Goal: Transaction & Acquisition: Download file/media

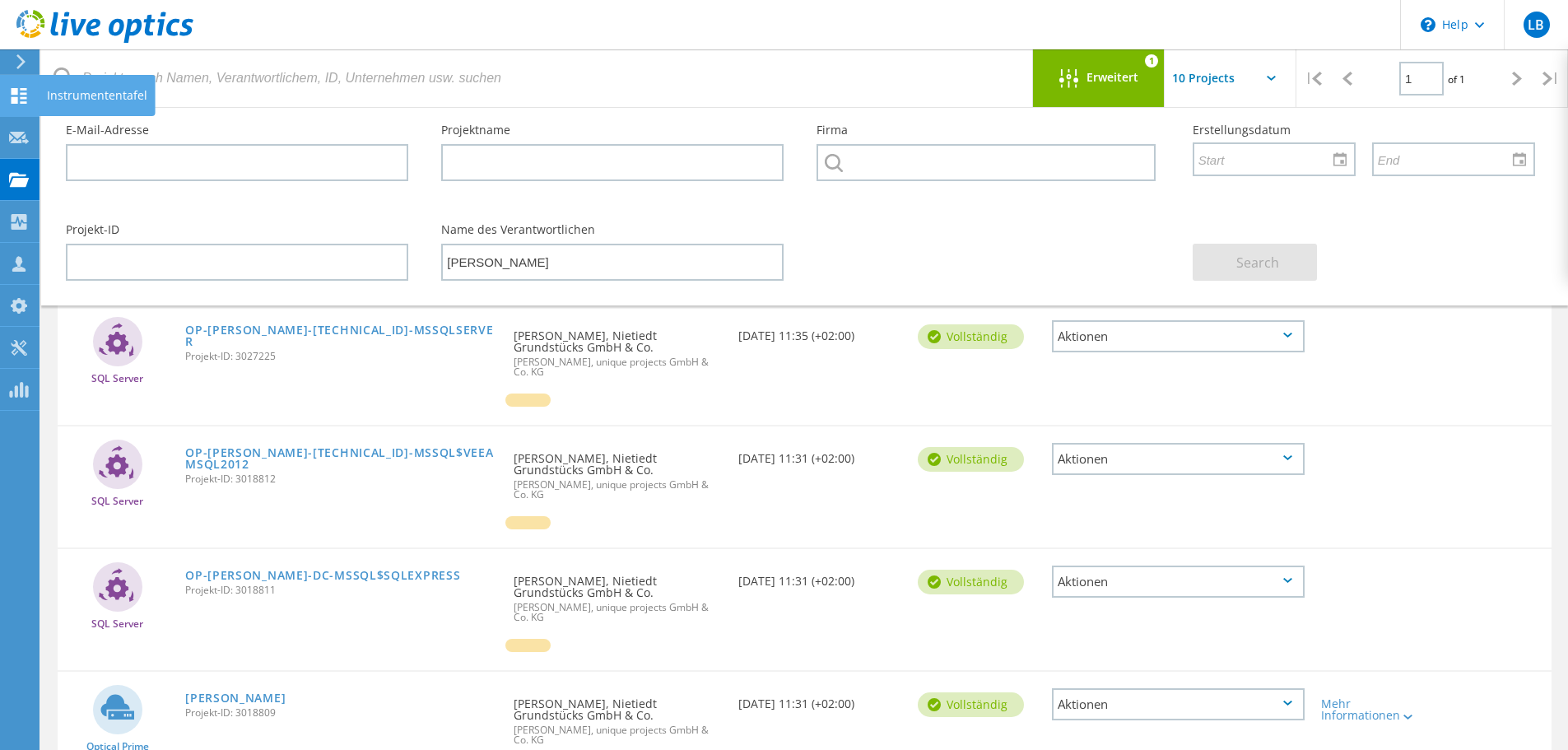
click at [11, 99] on icon at bounding box center [19, 96] width 20 height 16
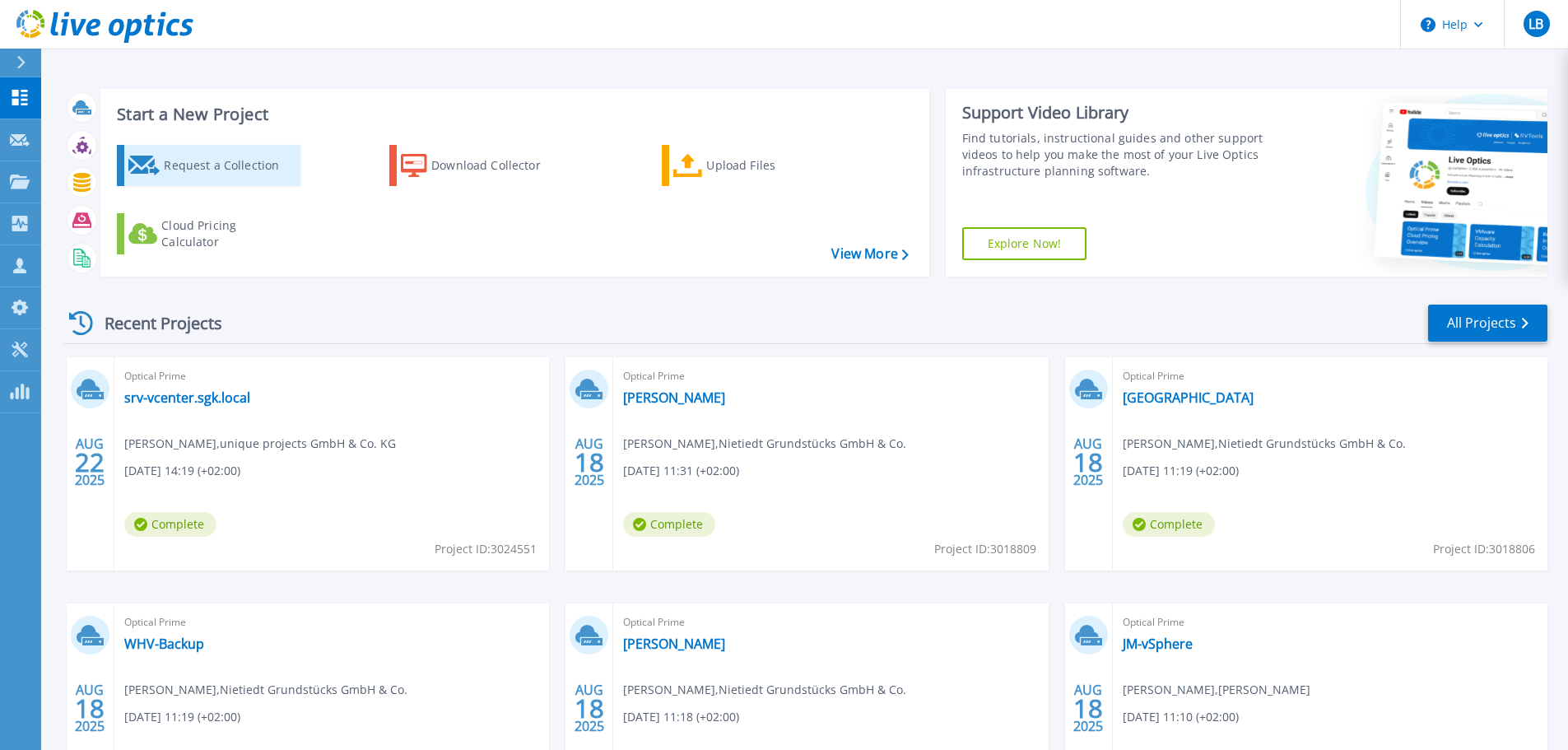
click at [214, 163] on div "Request a Collection" at bounding box center [230, 165] width 132 height 33
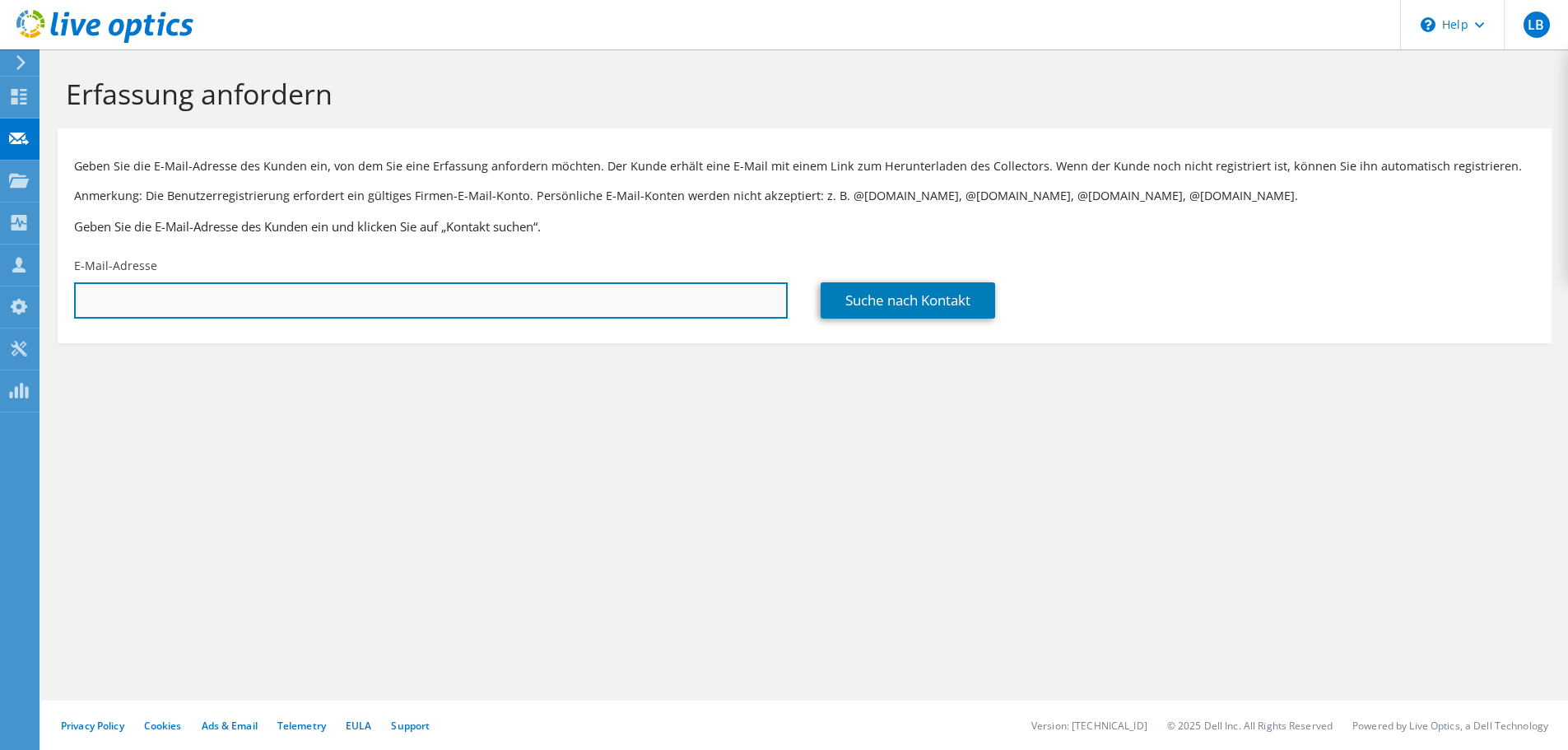
click at [218, 319] on input "text" at bounding box center [430, 301] width 714 height 36
drag, startPoint x: 531, startPoint y: 301, endPoint x: 562, endPoint y: 316, distance: 34.4
click at [531, 302] on input "text" at bounding box center [430, 301] width 714 height 36
click at [419, 294] on input "text" at bounding box center [430, 301] width 714 height 36
paste input "Guido.Schneider@sewerin.com"
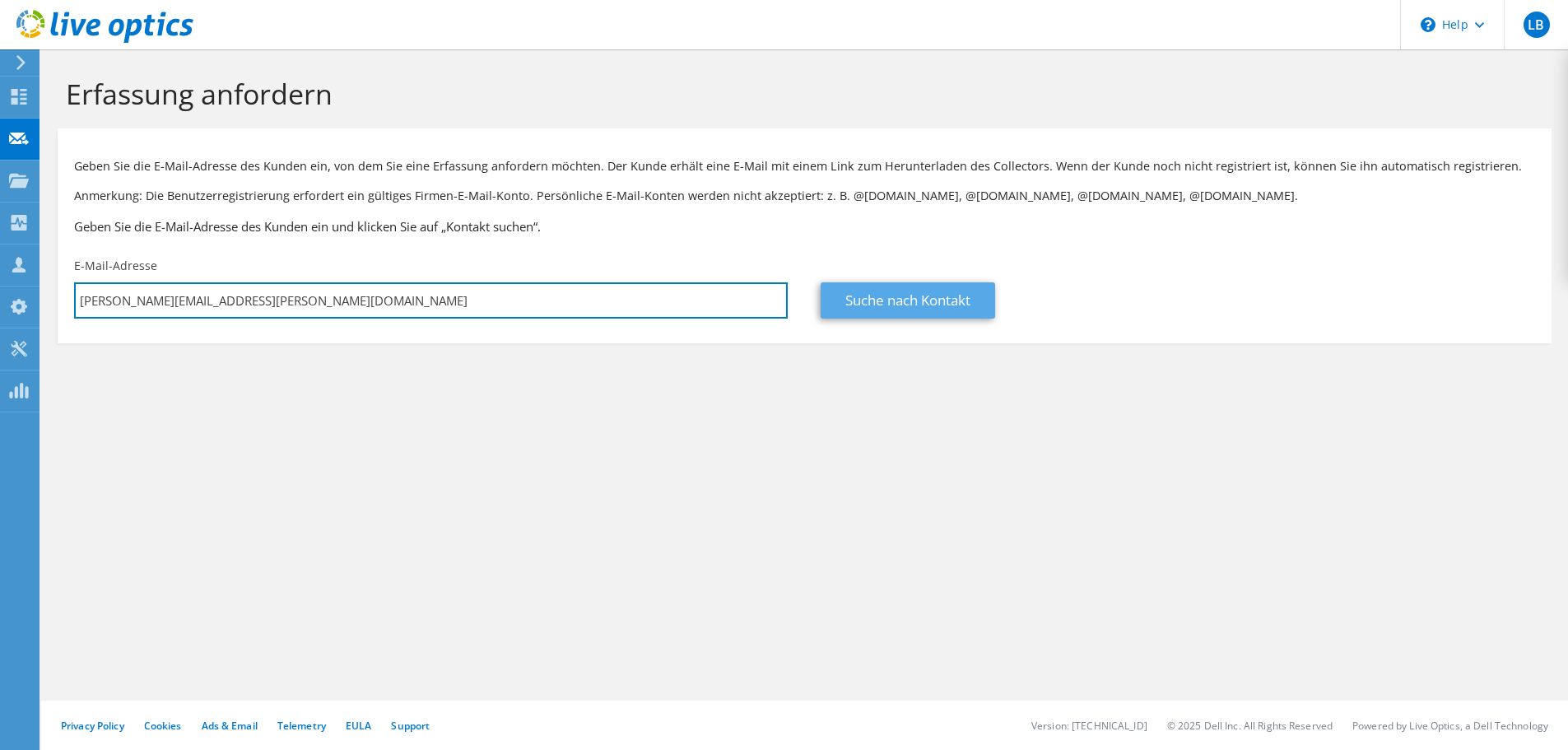
type input "Guido.Schneider@sewerin.com"
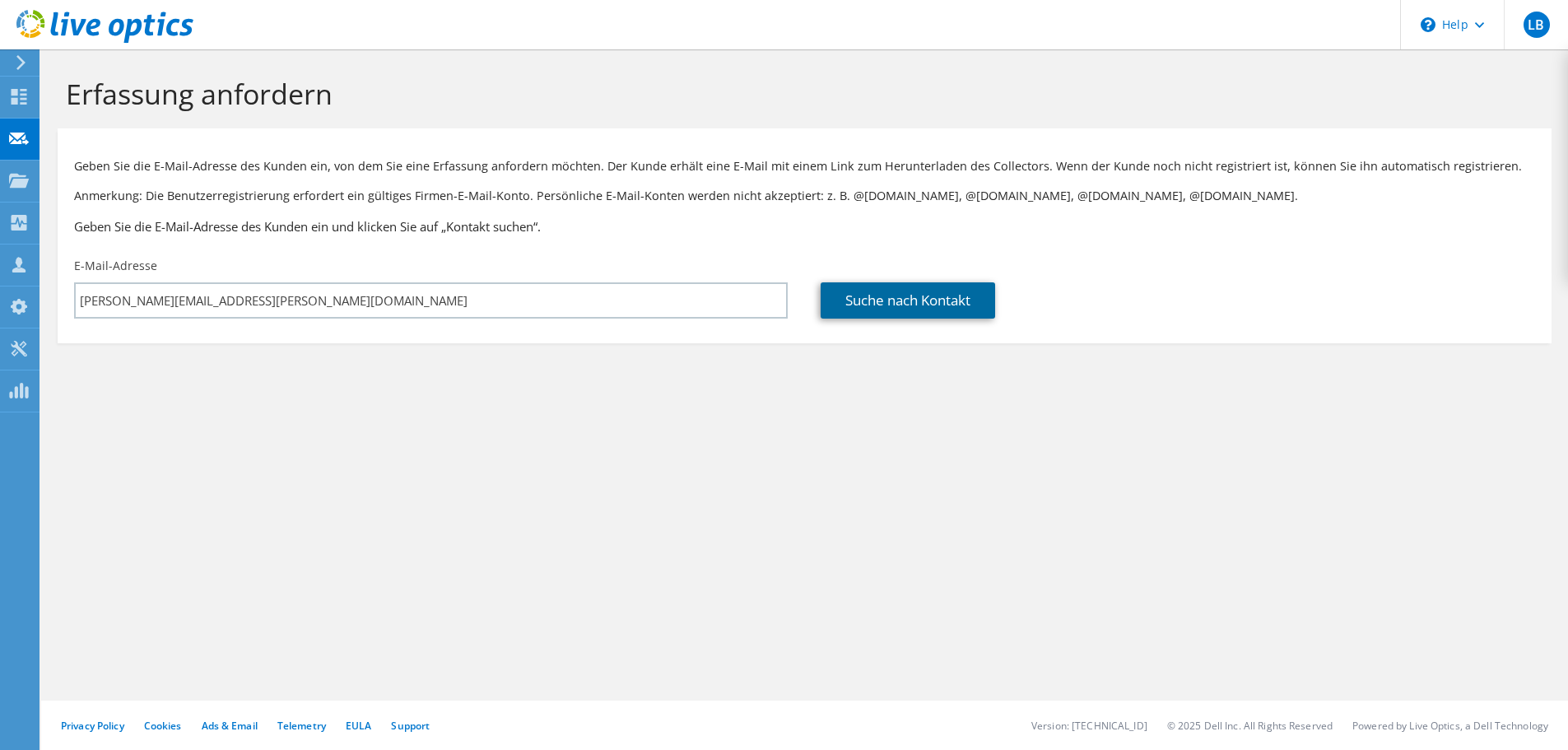
click at [917, 298] on link "Suche nach Kontakt" at bounding box center [908, 301] width 175 height 36
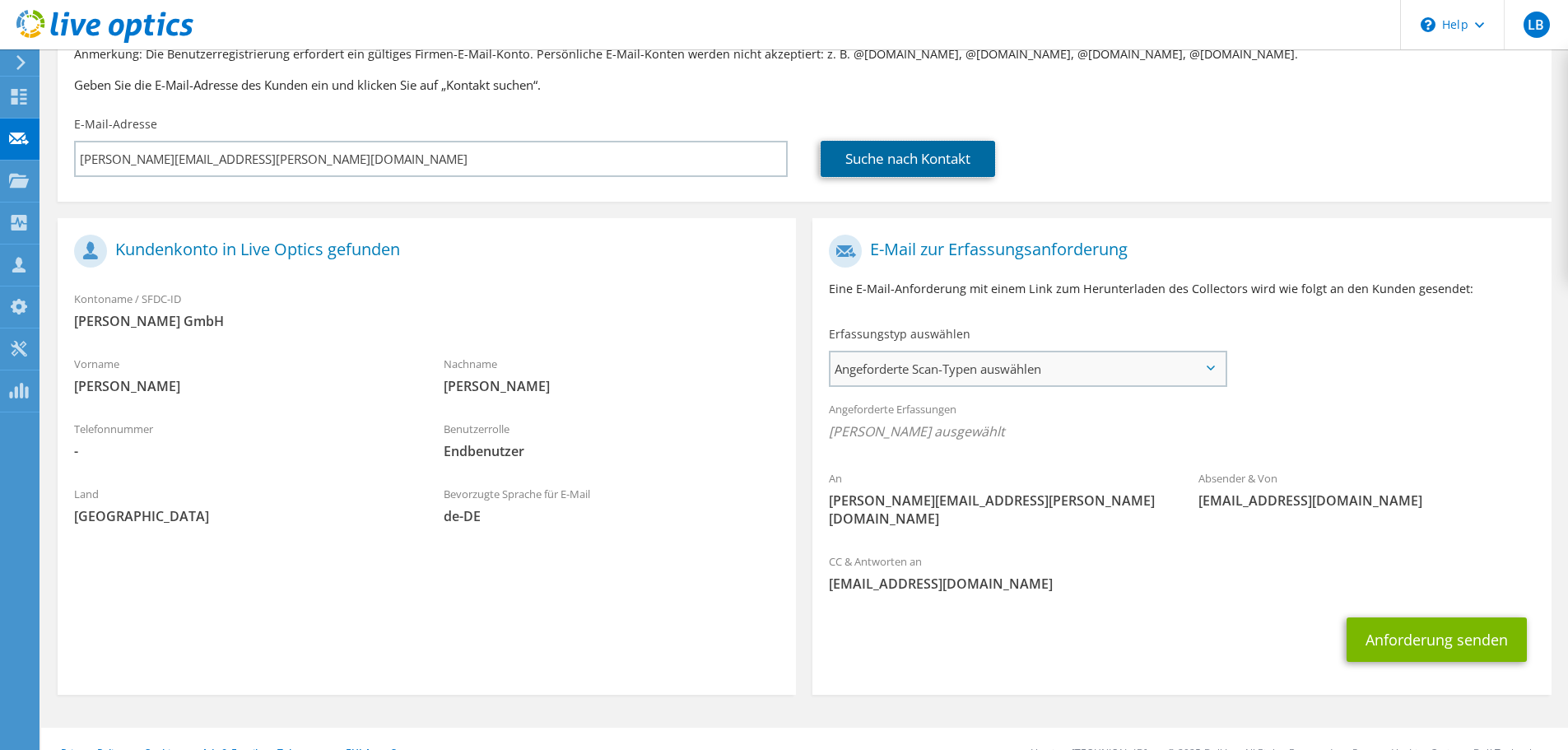
scroll to position [151, 0]
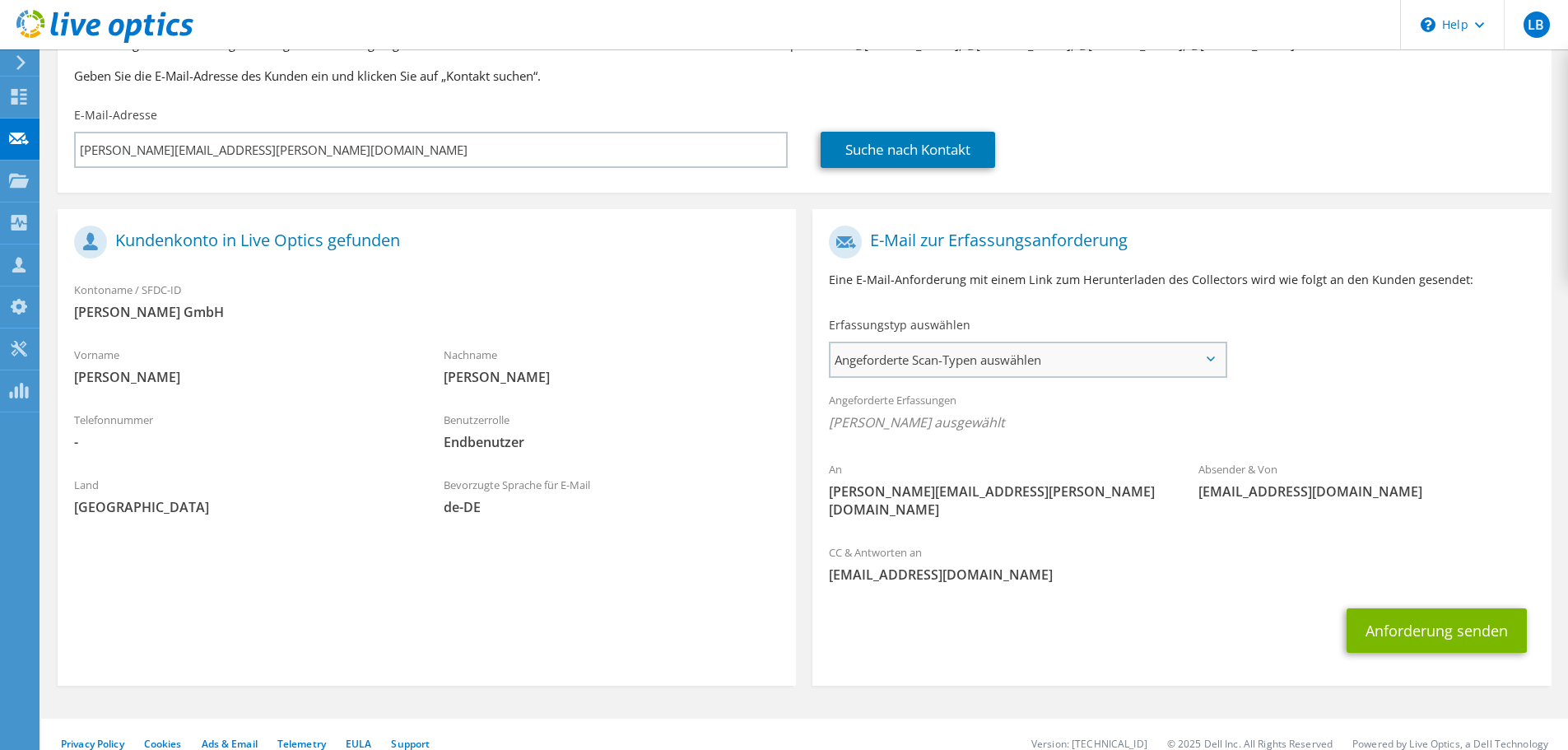
click at [981, 345] on span "Angeforderte Scan-Typen auswählen" at bounding box center [1028, 360] width 394 height 33
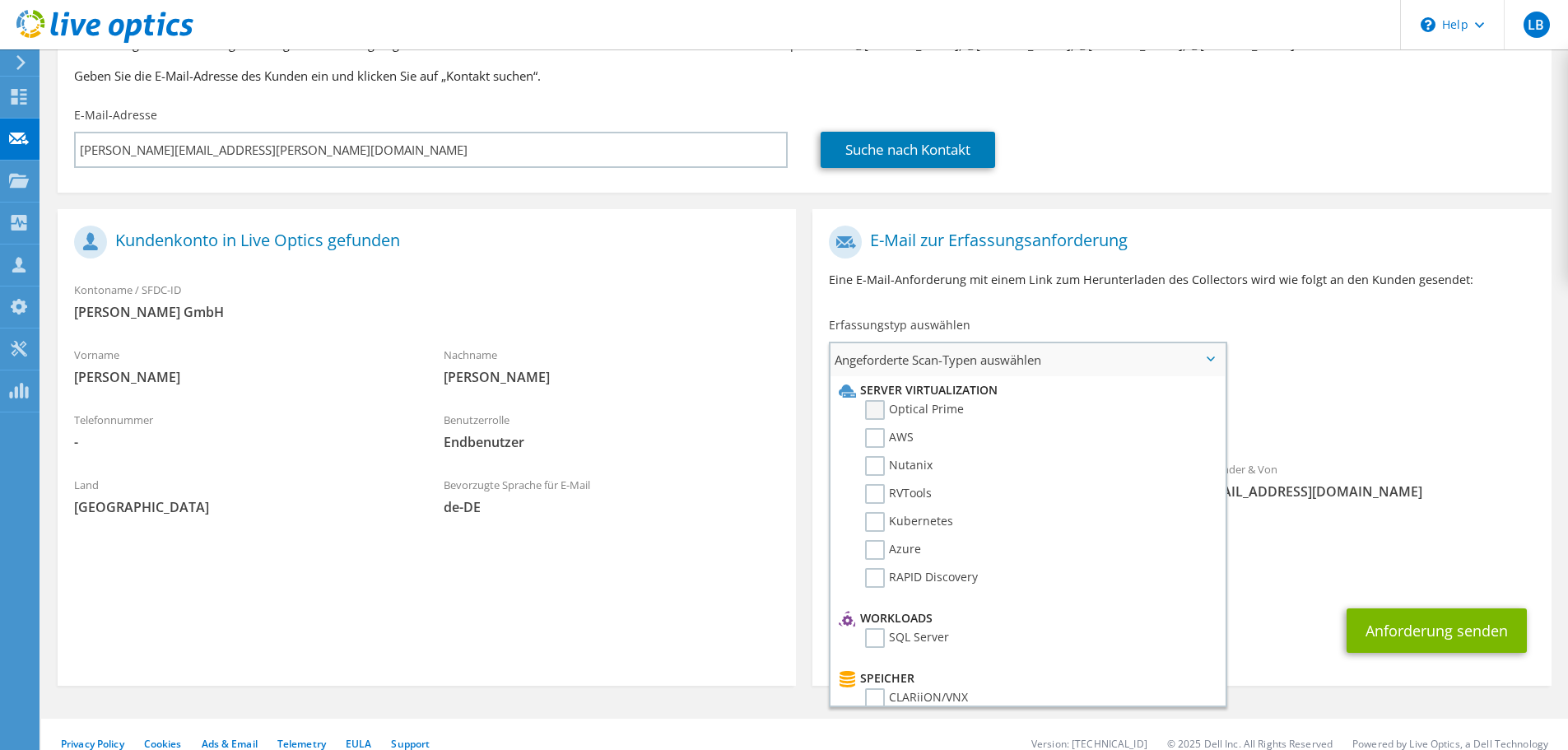
click at [928, 408] on label "Optical Prime" at bounding box center [914, 410] width 99 height 20
click at [0, 0] on input "Optical Prime" at bounding box center [0, 0] width 0 height 0
click at [1414, 616] on button "Anforderung senden" at bounding box center [1436, 635] width 180 height 45
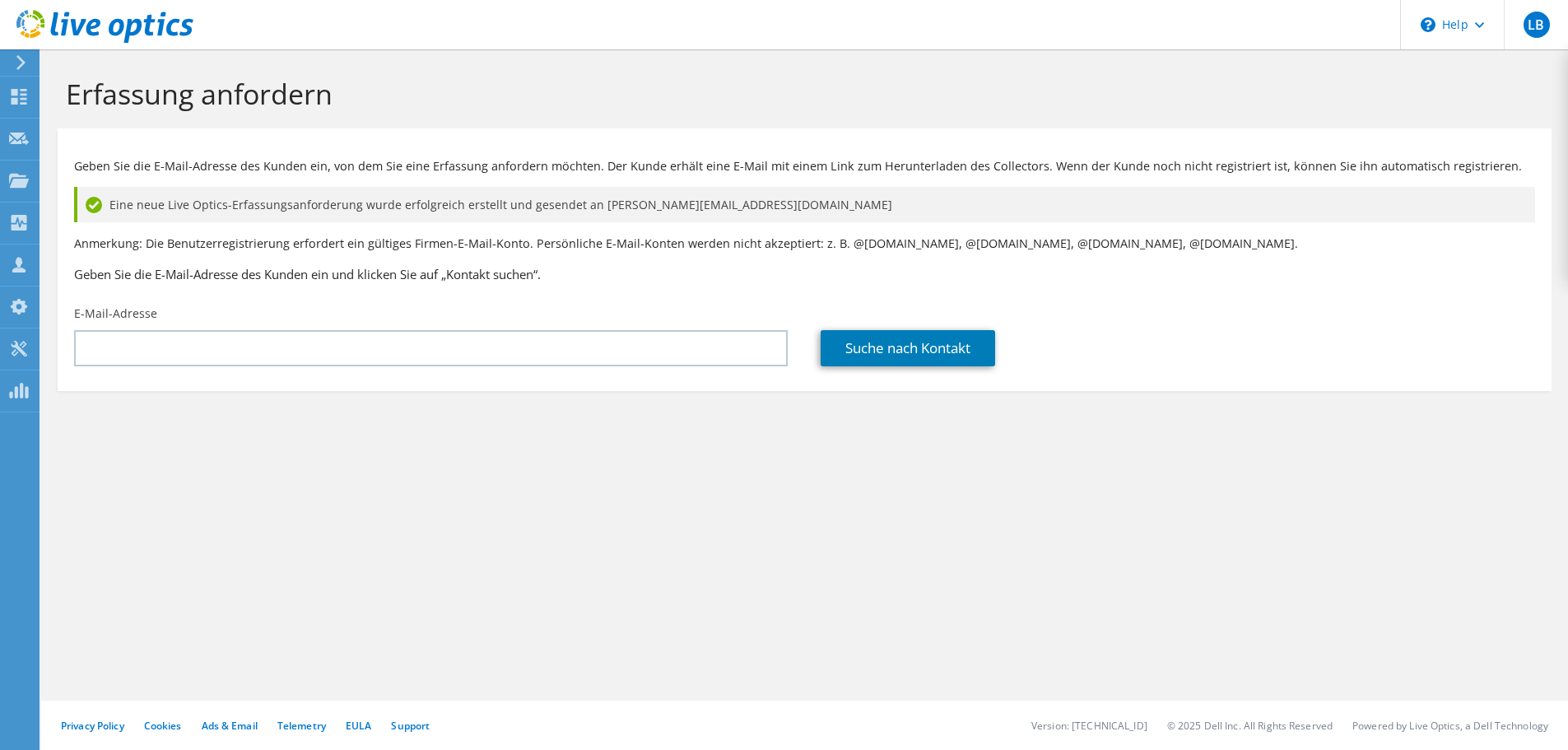
click at [13, 55] on div "LB Teammitglied Lars Brünjes lars.bruenjes@unique-projects.com unique projects …" at bounding box center [784, 375] width 1568 height 750
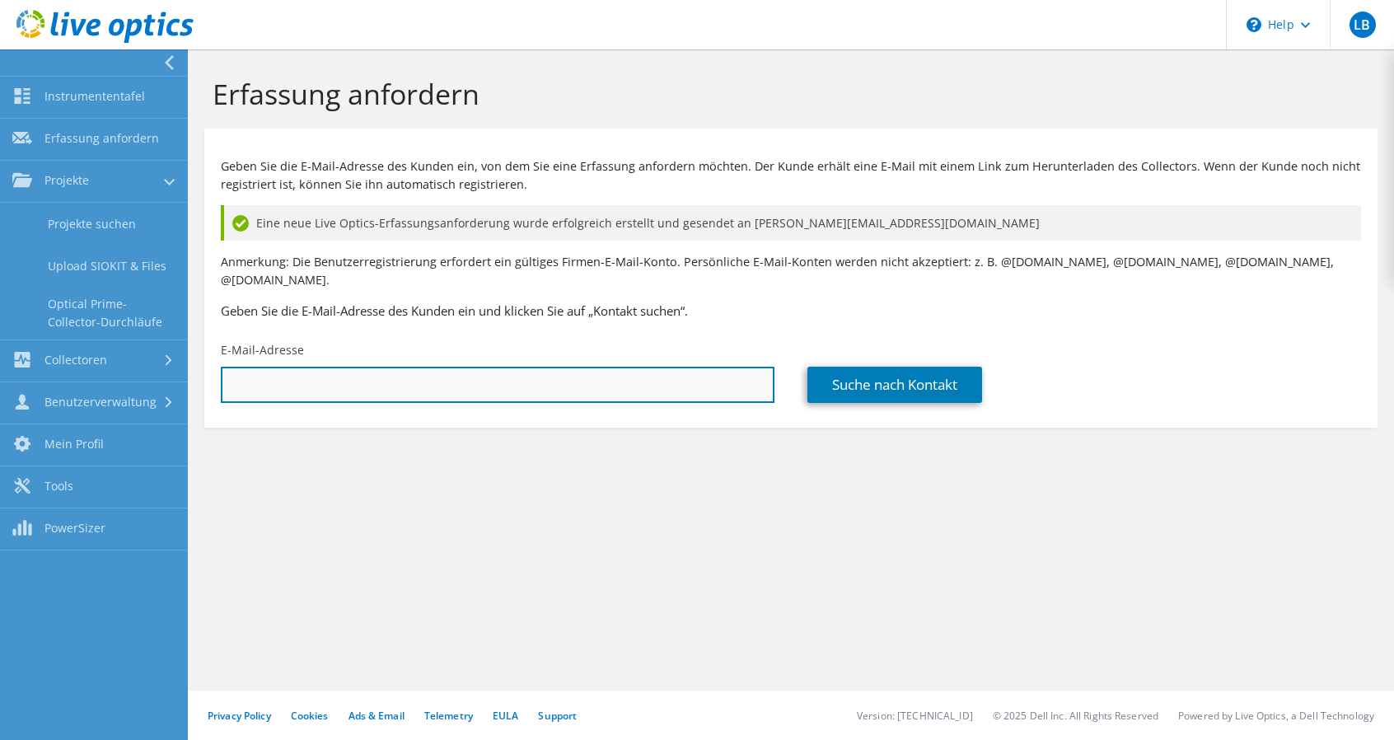
click at [384, 378] on input "text" at bounding box center [498, 385] width 554 height 36
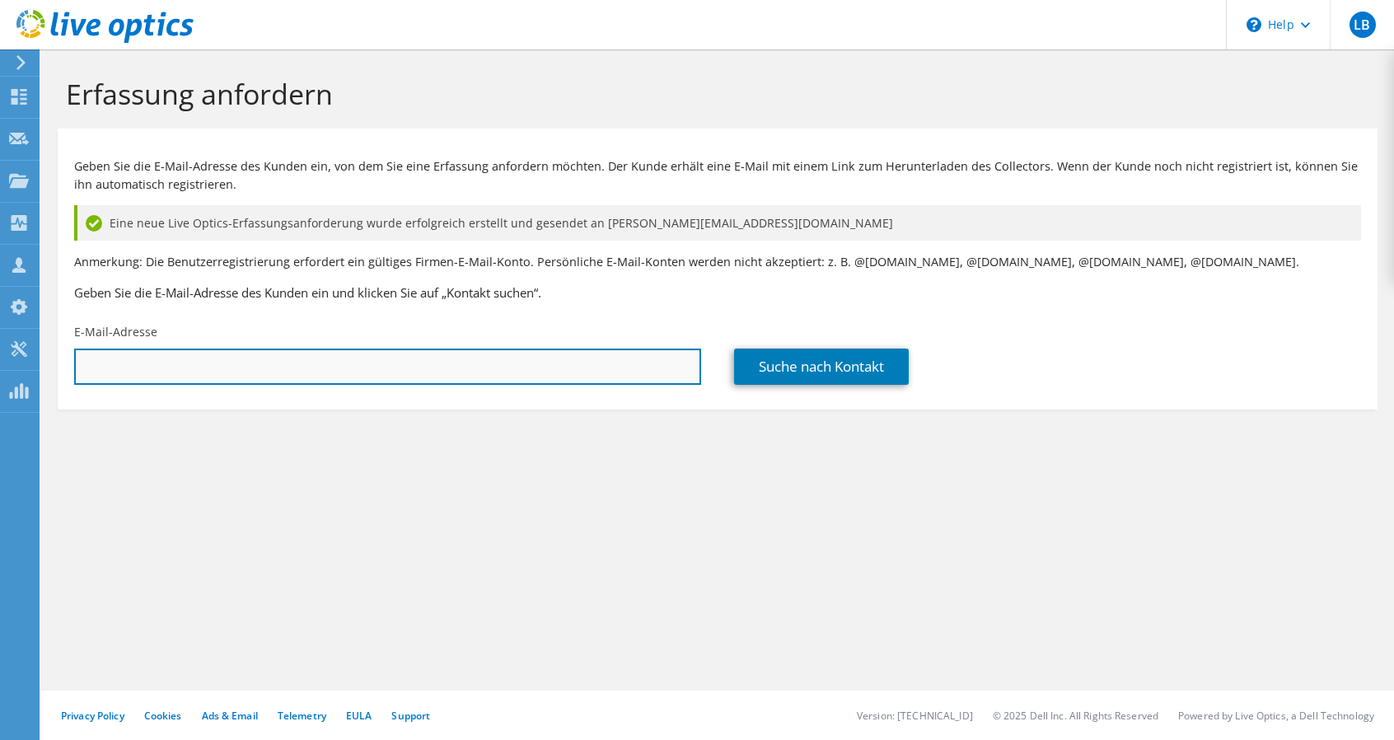
paste input "Guido.Schneider@sewerin.com"
type input "Guido.Schneider@sewerin.com"
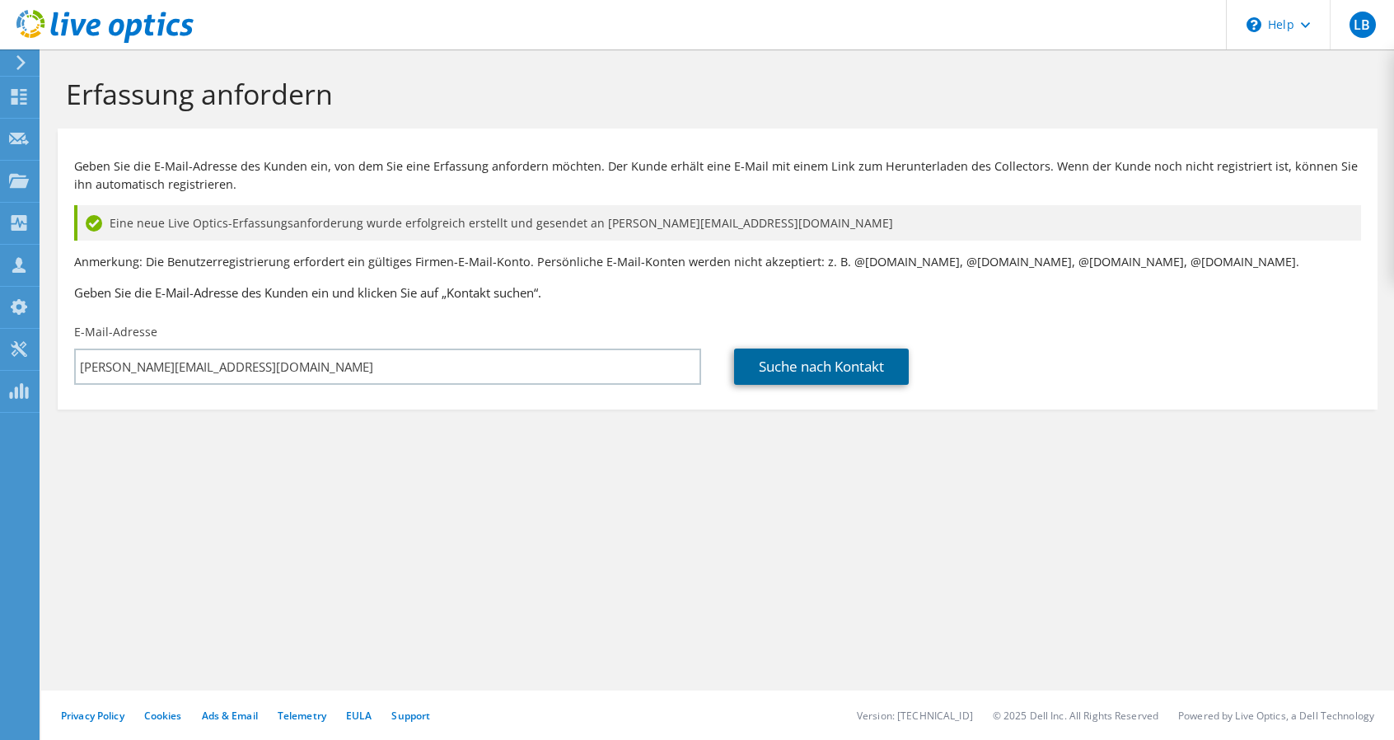
click at [837, 382] on link "Suche nach Kontakt" at bounding box center [821, 367] width 175 height 36
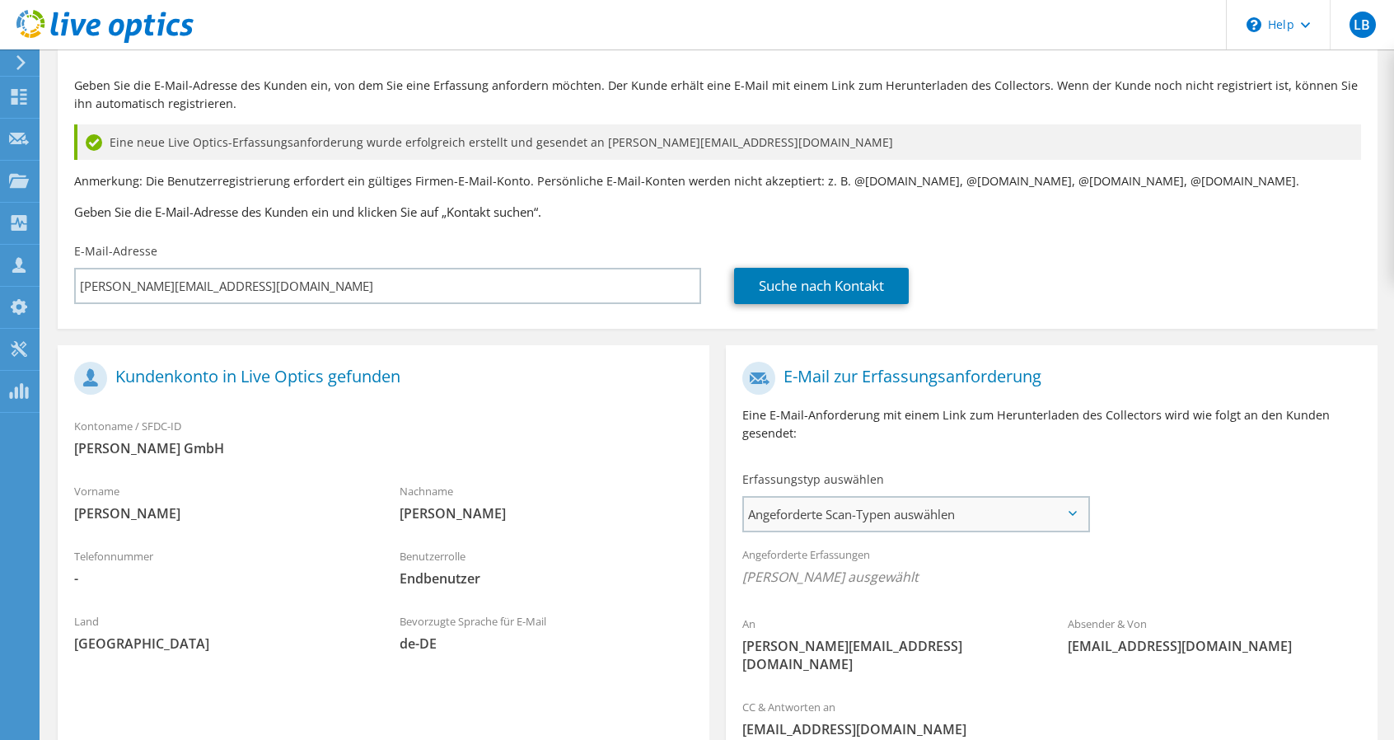
click at [949, 513] on span "Angeforderte Scan-Typen auswählen" at bounding box center [916, 514] width 344 height 33
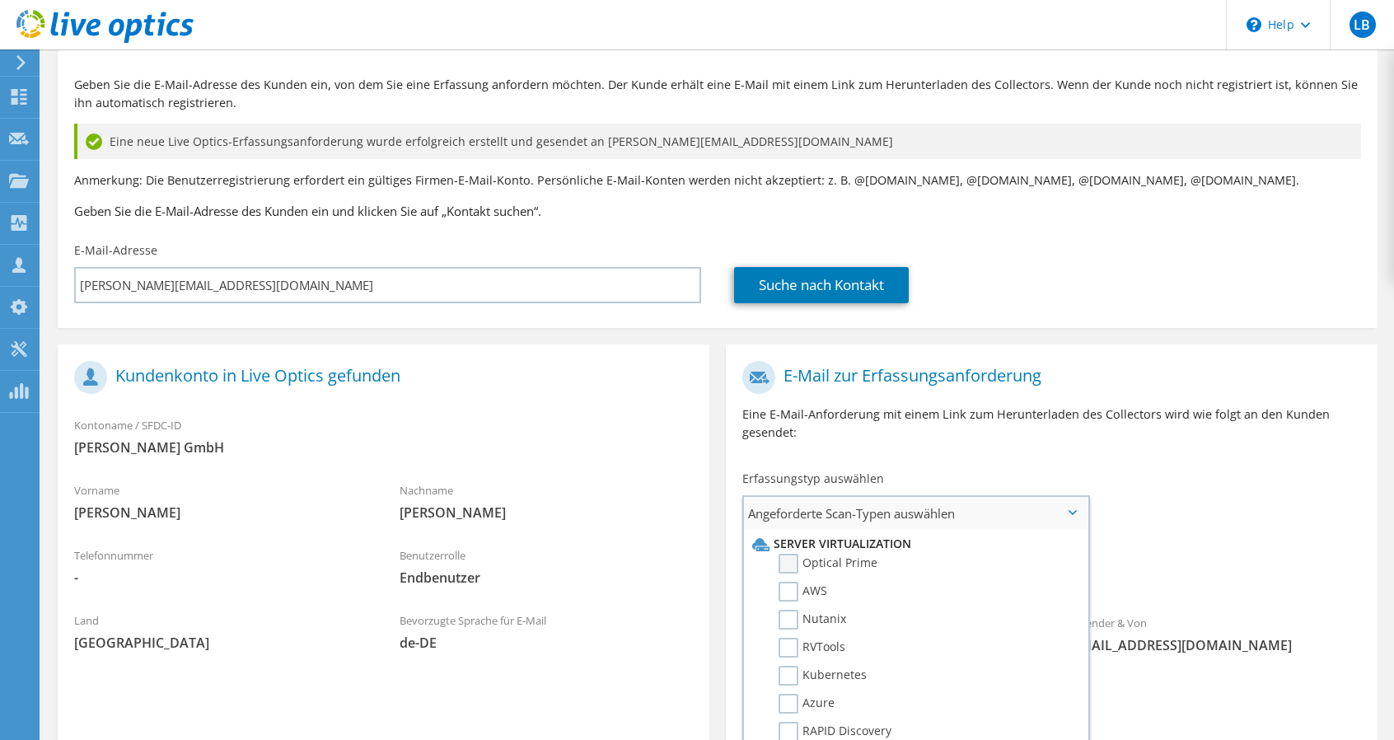
scroll to position [82, 0]
click at [831, 565] on label "Optical Prime" at bounding box center [828, 563] width 99 height 20
click at [0, 0] on input "Optical Prime" at bounding box center [0, 0] width 0 height 0
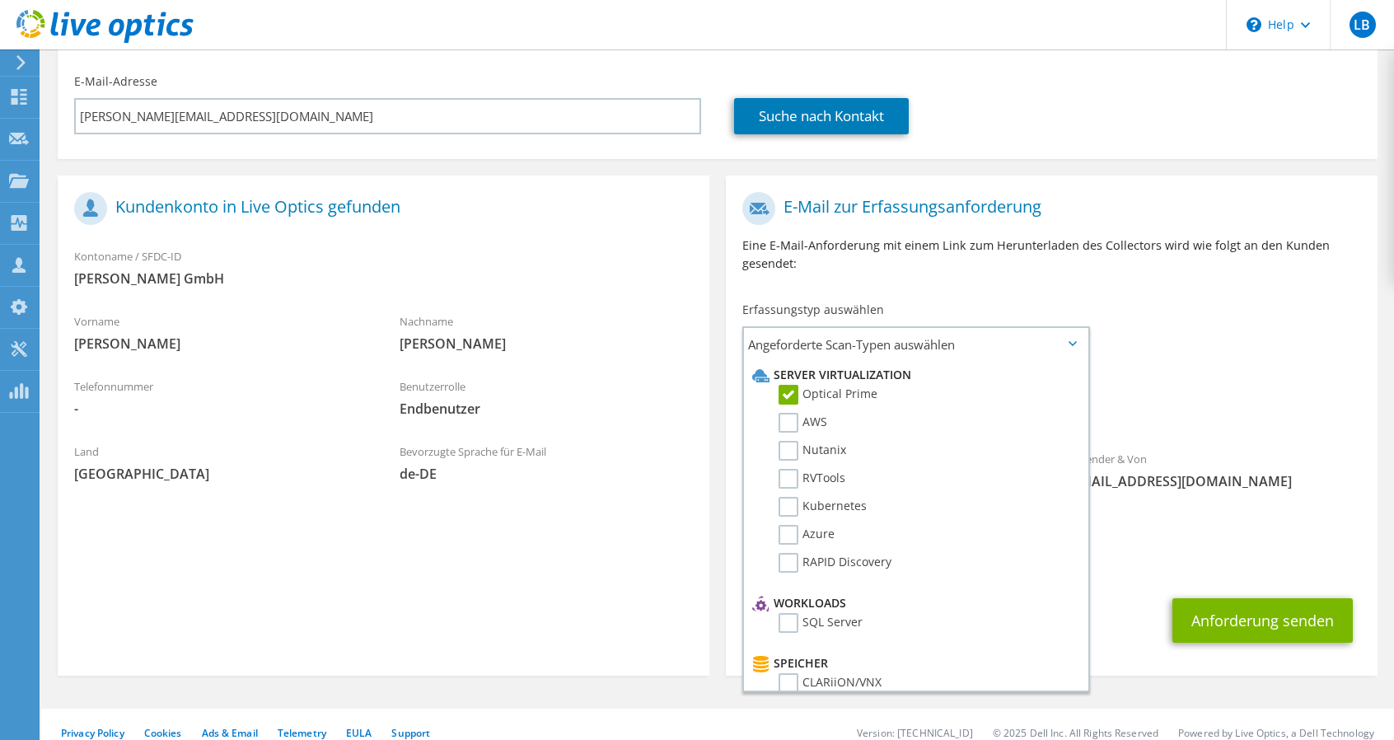
scroll to position [251, 0]
drag, startPoint x: 1279, startPoint y: 424, endPoint x: 1269, endPoint y: 439, distance: 17.8
click at [1278, 424] on div "Angeforderte Erfassungen Keine Scans ausgewählt Optical Prime" at bounding box center [1052, 400] width 652 height 66
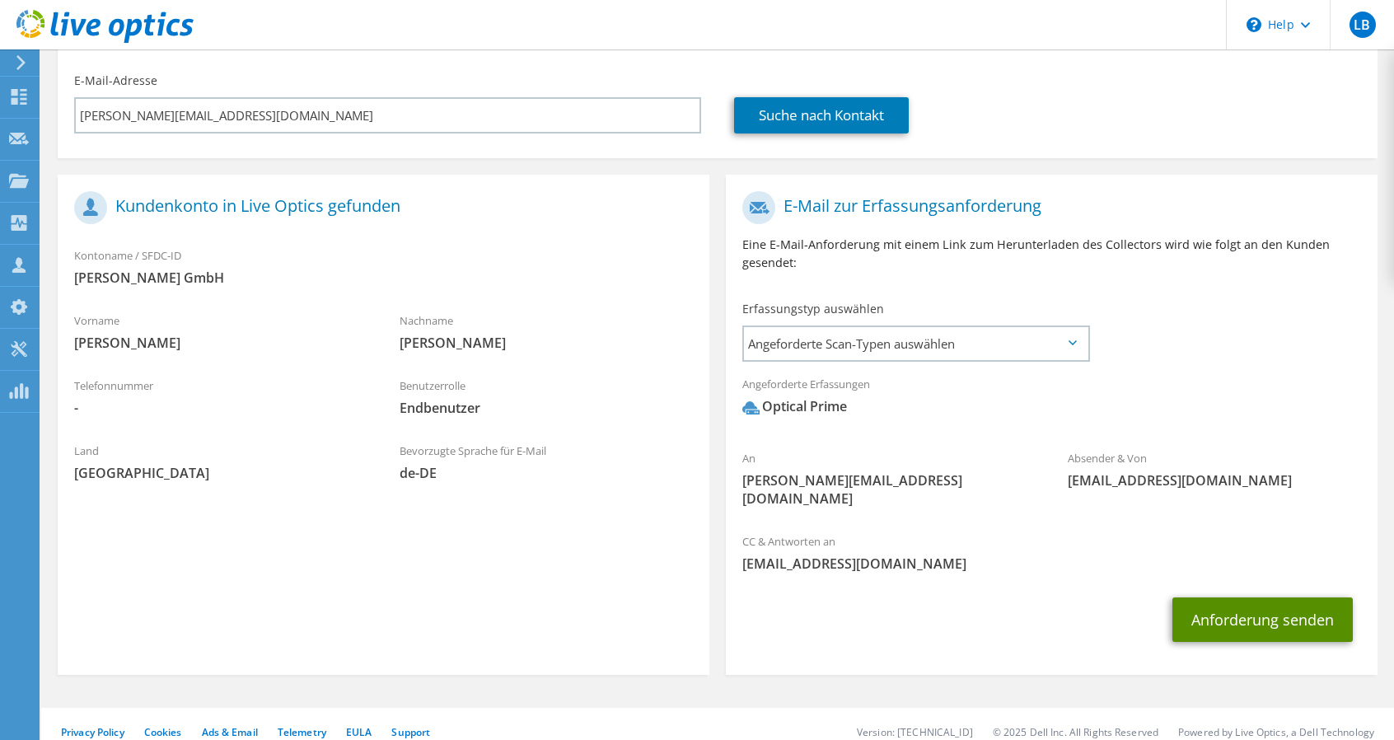
click at [1269, 618] on button "Anforderung senden" at bounding box center [1263, 620] width 180 height 45
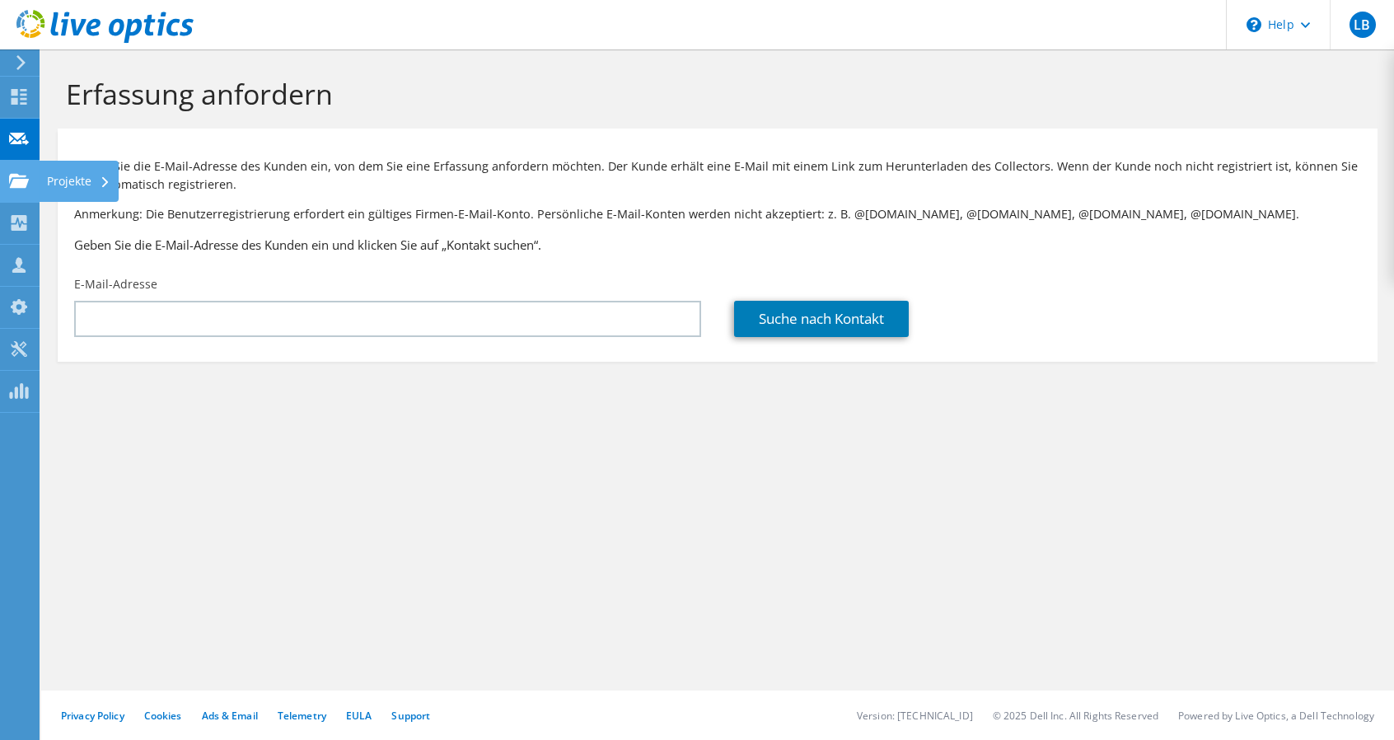
click at [16, 184] on use at bounding box center [19, 180] width 20 height 14
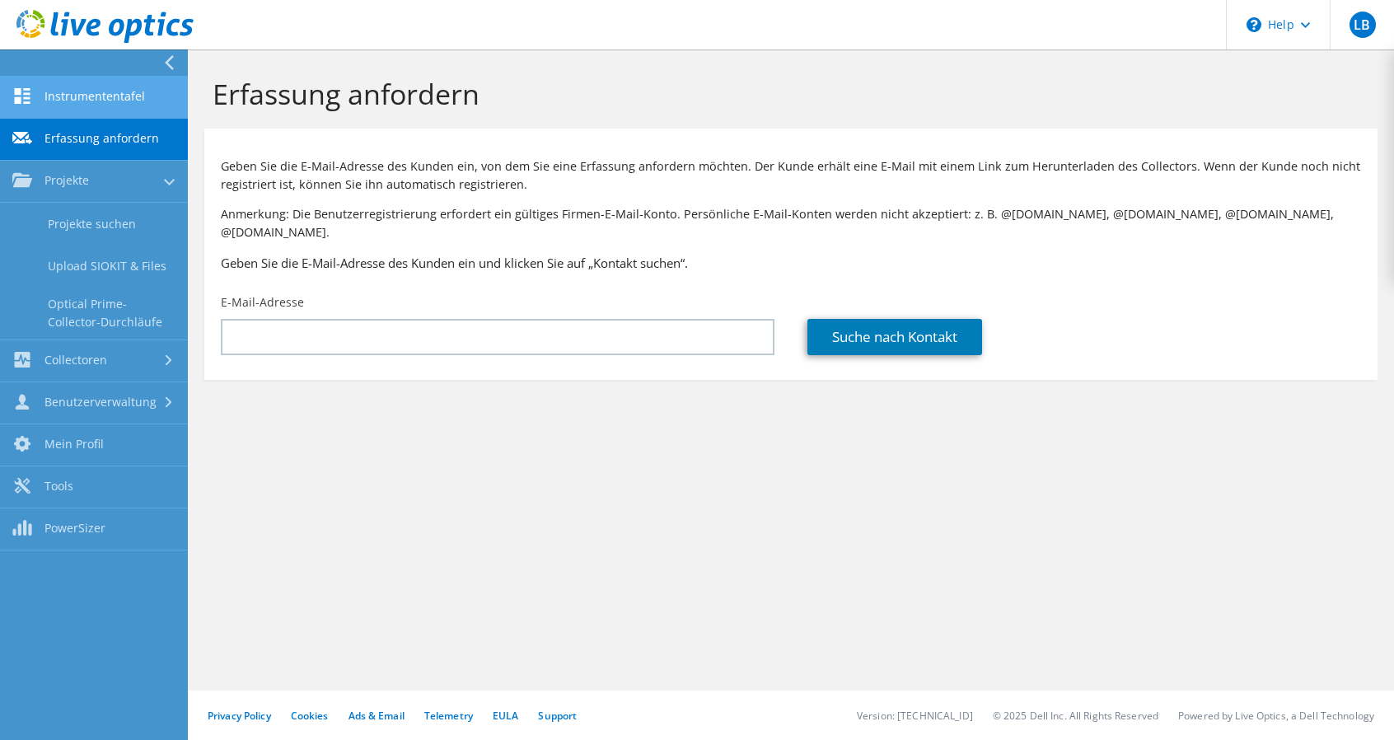
click at [40, 90] on link "Instrumententafel" at bounding box center [94, 98] width 188 height 42
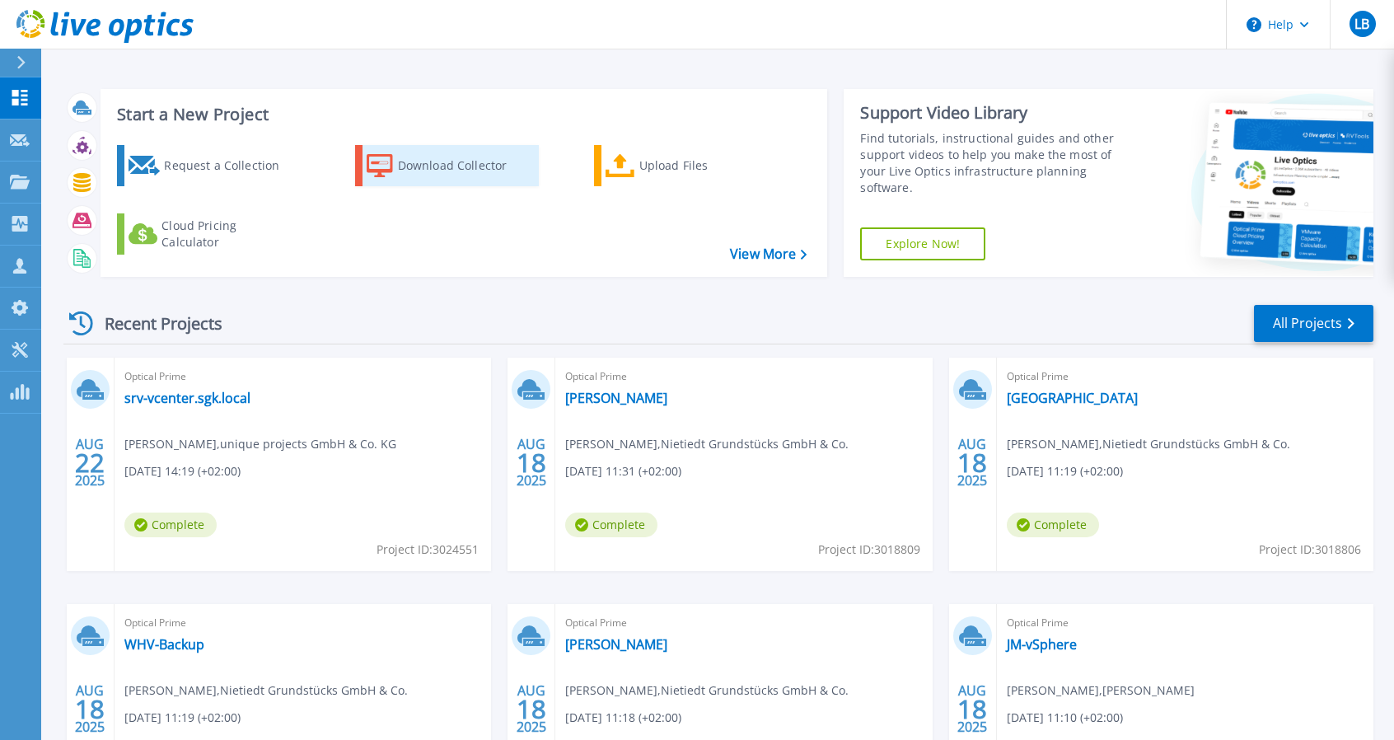
click at [448, 161] on div "Download Collector" at bounding box center [464, 165] width 132 height 33
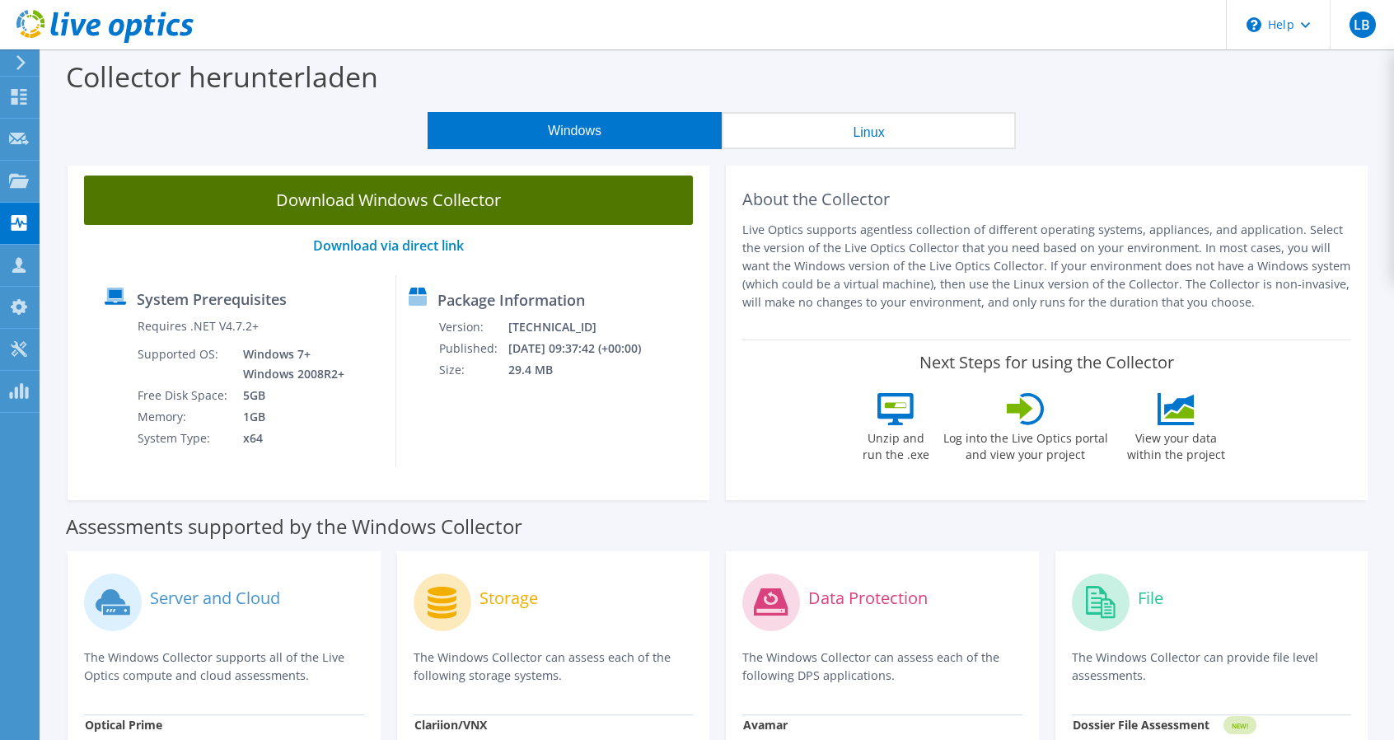
click at [455, 210] on link "Download Windows Collector" at bounding box center [388, 200] width 609 height 49
